Goal: Task Accomplishment & Management: Complete application form

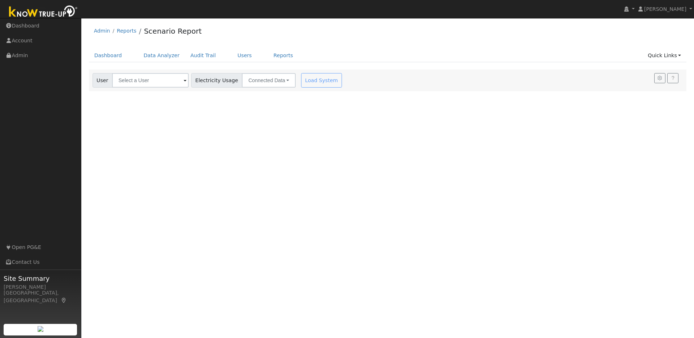
click at [54, 11] on img at bounding box center [43, 12] width 76 height 16
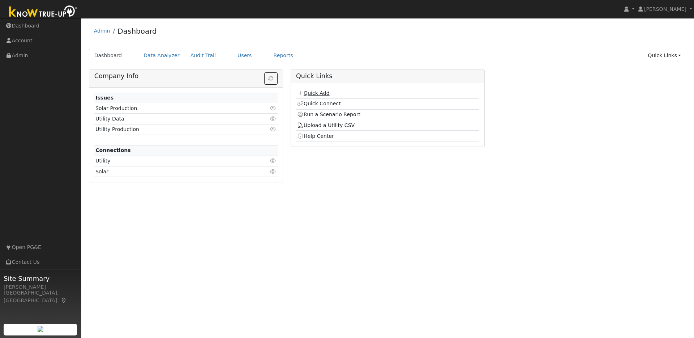
click at [325, 95] on link "Quick Add" at bounding box center [313, 93] width 32 height 6
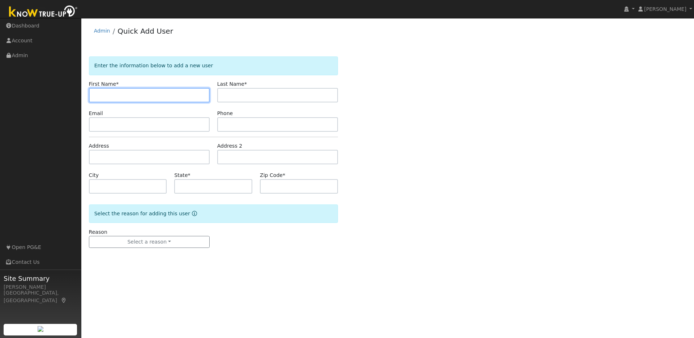
paste input "Venkata Mayukha Cheekati"
drag, startPoint x: 163, startPoint y: 95, endPoint x: 138, endPoint y: 93, distance: 25.0
click at [138, 93] on input "Venkata Mayukha Cheekati" at bounding box center [149, 95] width 121 height 14
type input "Venkata Mayukha"
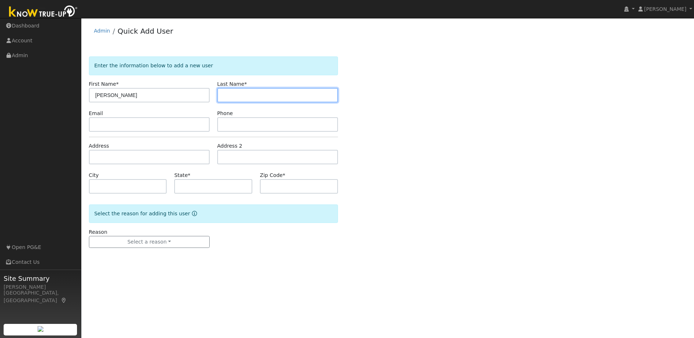
click at [237, 96] on input "text" at bounding box center [277, 95] width 121 height 14
paste input "Venkata Mayukha Cheekati"
drag, startPoint x: 266, startPoint y: 95, endPoint x: 223, endPoint y: 97, distance: 43.1
click at [223, 97] on input "Venkata Mayukha Cheekati" at bounding box center [277, 95] width 121 height 14
type input "Cheekati"
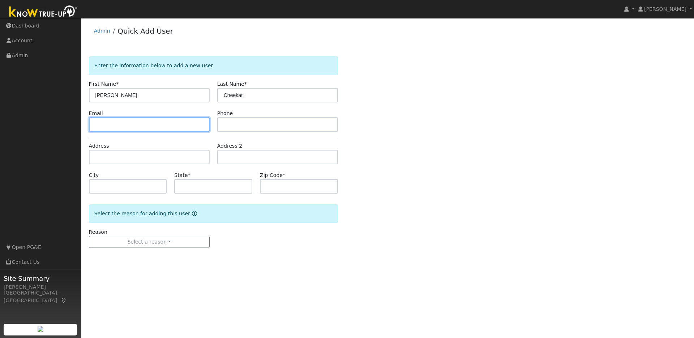
click at [158, 126] on input "text" at bounding box center [149, 124] width 121 height 14
paste input "cvmayukha@gmail.com"
type input "cvmayukha@gmail.com"
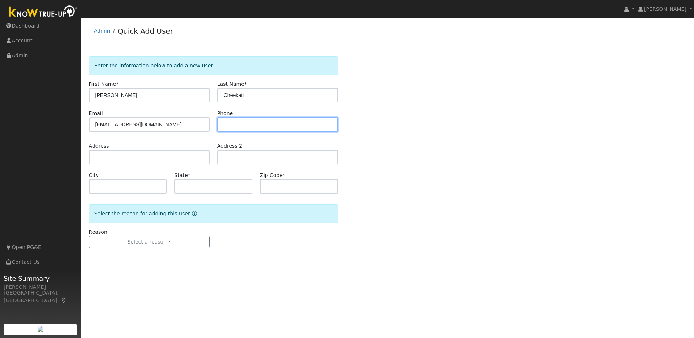
click at [257, 126] on input "text" at bounding box center [277, 124] width 121 height 14
paste input "5106405042"
type input "5106405042"
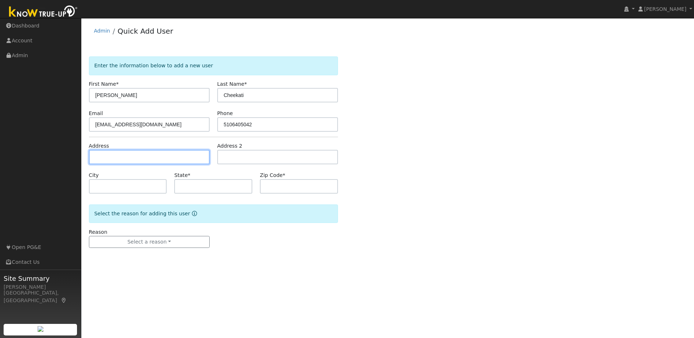
click at [96, 153] on input "text" at bounding box center [149, 157] width 121 height 14
paste input "1137 caroline ct, Livermore 94551"
type input "1137 Caroline Court"
type input "Livermore"
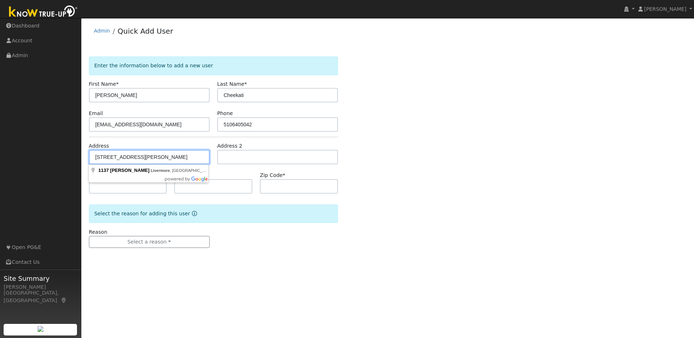
type input "CA"
type input "94551"
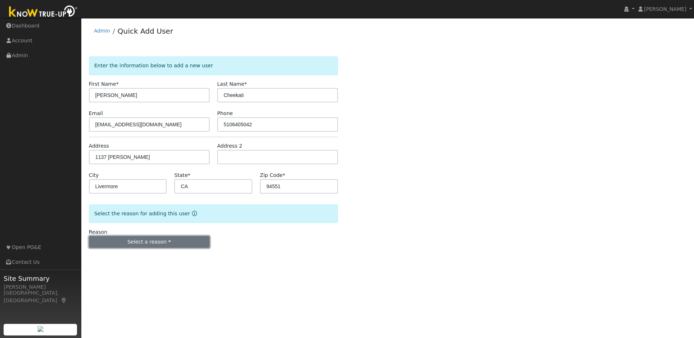
click at [157, 240] on button "Select a reason" at bounding box center [149, 242] width 121 height 12
click at [110, 259] on link "New lead" at bounding box center [129, 257] width 80 height 10
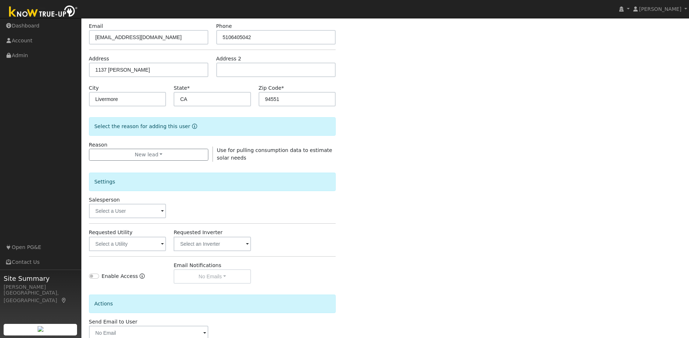
scroll to position [100, 0]
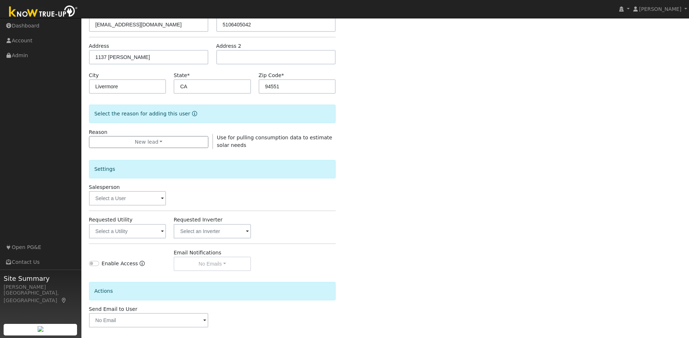
click at [161, 201] on span at bounding box center [162, 198] width 3 height 8
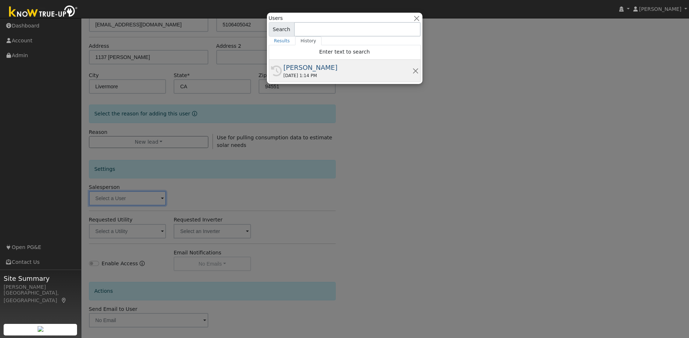
click at [303, 72] on div "[PERSON_NAME]" at bounding box center [347, 68] width 129 height 10
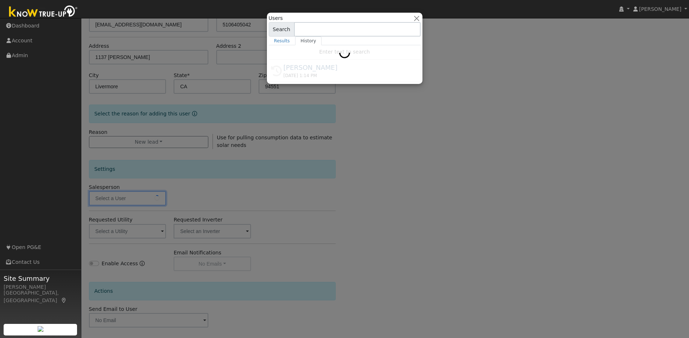
type input "[PERSON_NAME]"
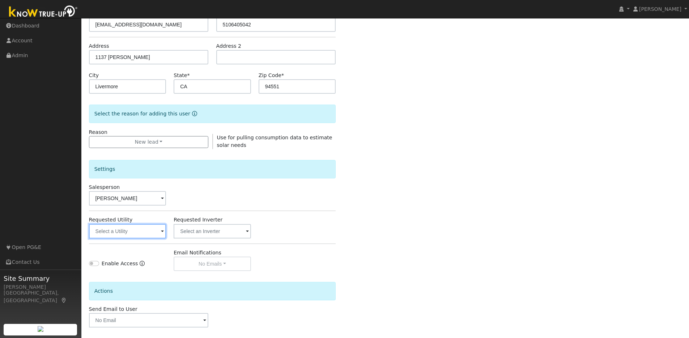
click at [140, 232] on input "text" at bounding box center [127, 231] width 77 height 14
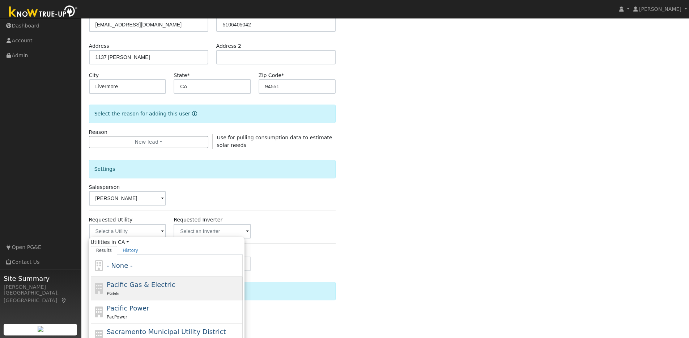
click at [132, 284] on span "Pacific Gas & Electric" at bounding box center [141, 285] width 68 height 8
type input "Pacific Gas & Electric"
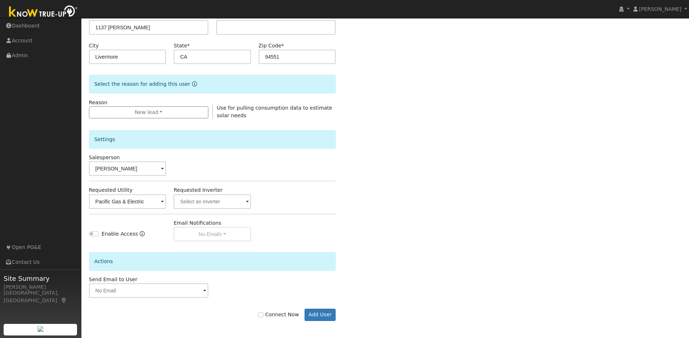
scroll to position [130, 0]
click at [263, 313] on input "Connect Now" at bounding box center [260, 313] width 5 height 5
checkbox input "true"
click at [313, 310] on button "Add User" at bounding box center [319, 313] width 31 height 12
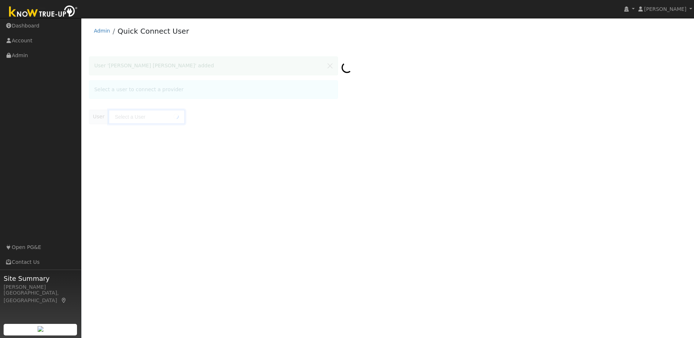
type input "Venkata Mayukha Cheekati"
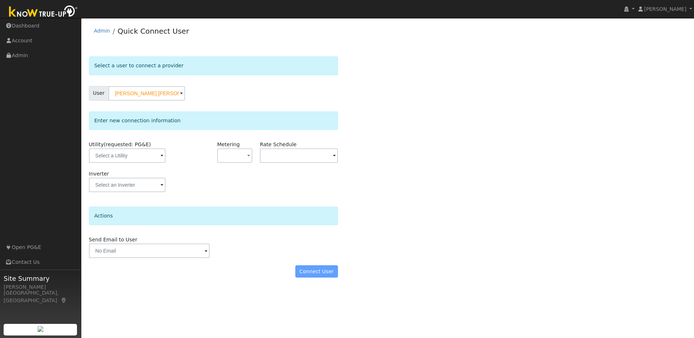
click at [160, 159] on span at bounding box center [161, 156] width 3 height 8
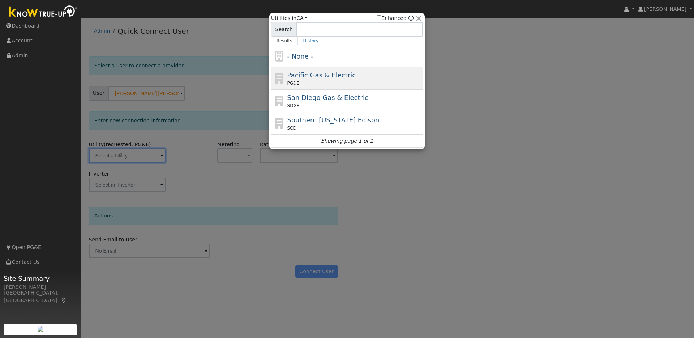
click at [307, 77] on span "Pacific Gas & Electric" at bounding box center [321, 75] width 68 height 8
type input "PG&E"
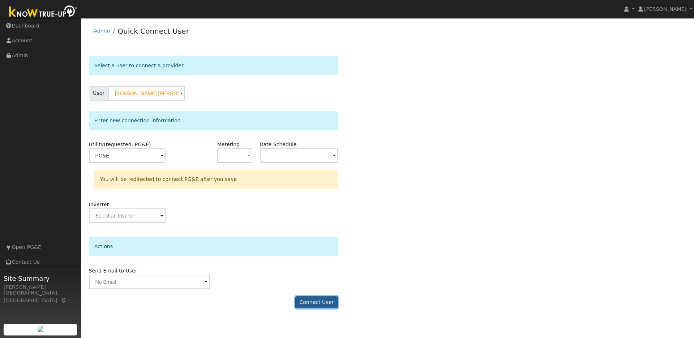
click at [325, 304] on button "Connect User" at bounding box center [316, 302] width 43 height 12
